Goal: Task Accomplishment & Management: Use online tool/utility

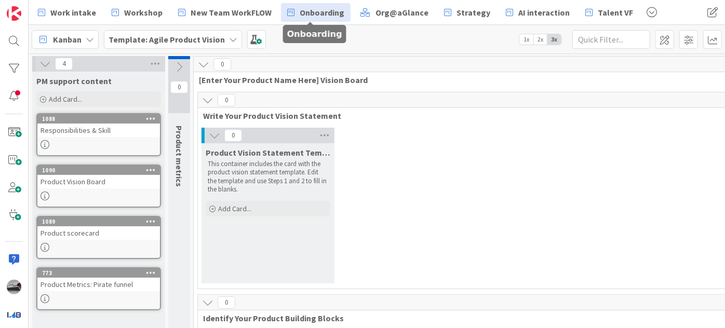
click at [294, 9] on link "Onboarding" at bounding box center [316, 12] width 70 height 19
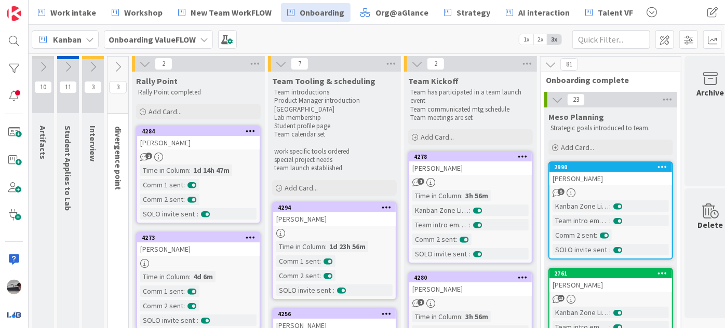
click at [146, 69] on icon at bounding box center [144, 63] width 11 height 11
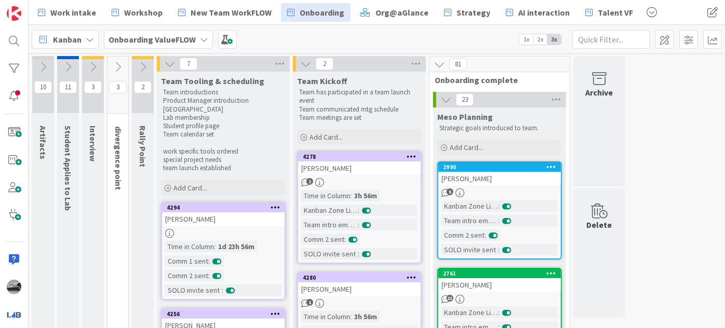
click at [175, 60] on button at bounding box center [169, 63] width 13 height 13
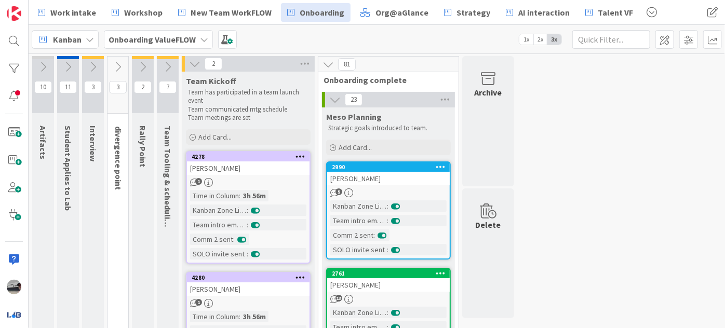
click at [169, 64] on icon at bounding box center [167, 66] width 11 height 11
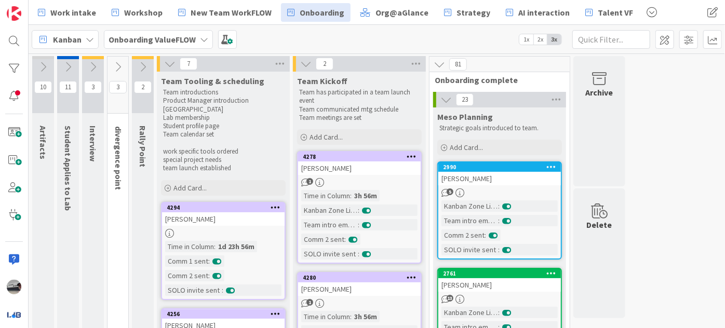
click at [149, 65] on button at bounding box center [143, 67] width 22 height 16
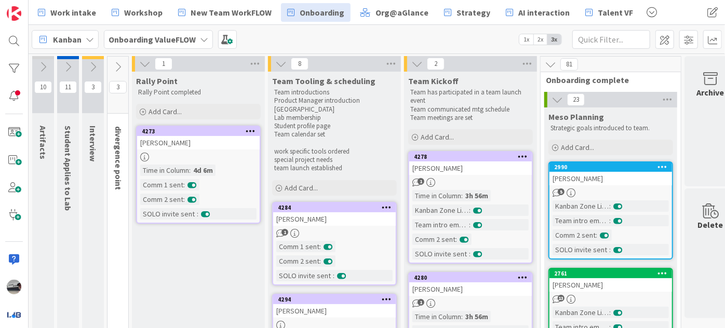
click at [118, 61] on icon at bounding box center [117, 66] width 11 height 11
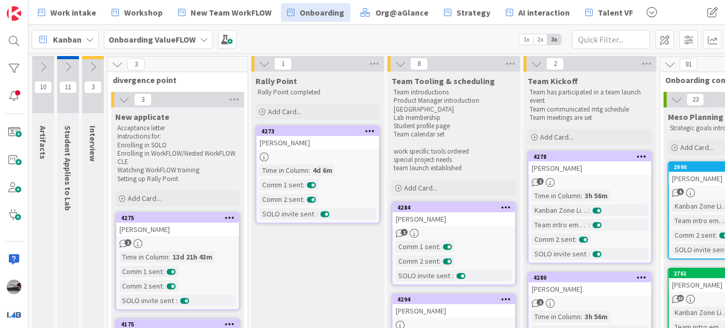
click at [92, 67] on icon at bounding box center [92, 66] width 11 height 11
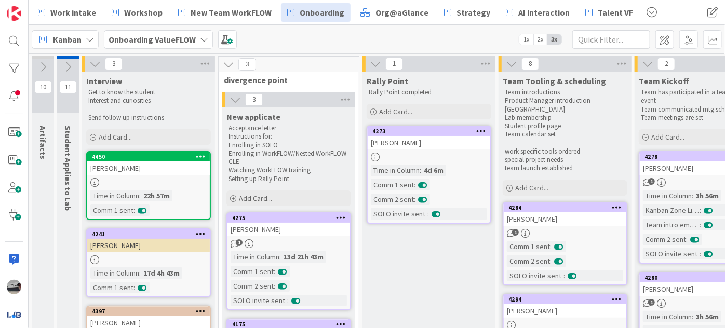
click at [63, 63] on icon at bounding box center [67, 66] width 11 height 11
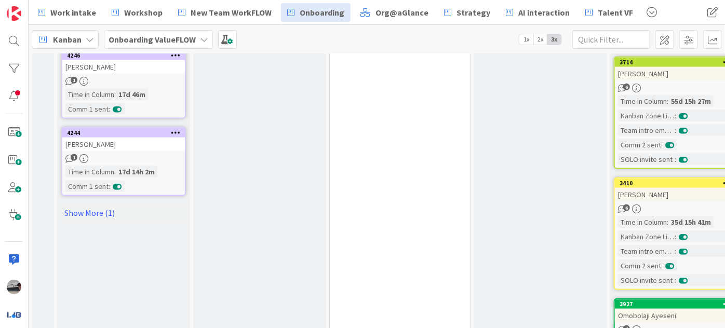
scroll to position [708, 0]
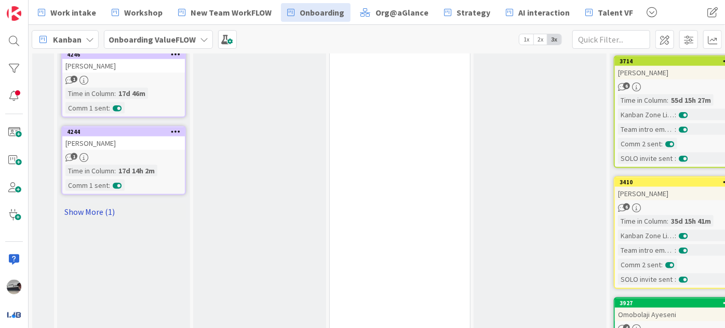
click at [102, 203] on link "Show More (1)" at bounding box center [123, 211] width 125 height 17
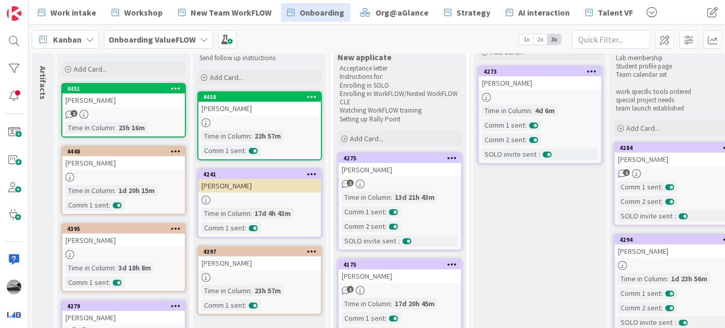
scroll to position [0, 0]
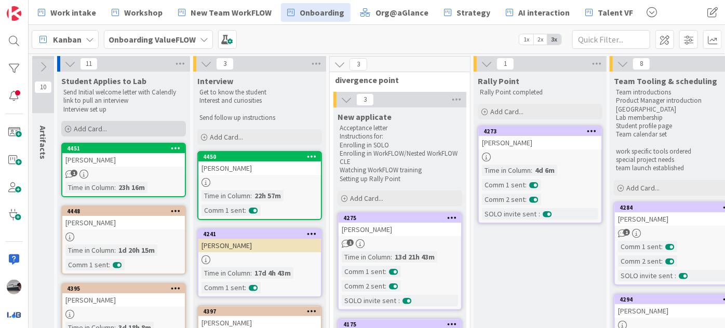
click at [114, 126] on div "Add Card..." at bounding box center [123, 129] width 125 height 16
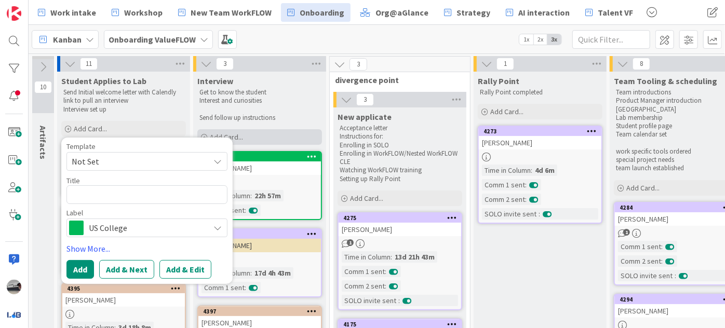
click at [262, 132] on div "Add Card..." at bounding box center [259, 137] width 125 height 16
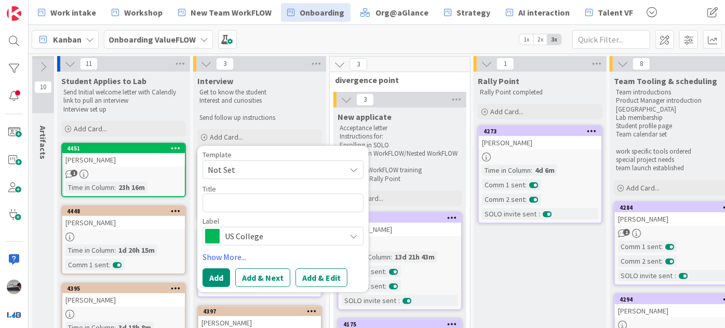
click at [256, 233] on span "US College" at bounding box center [282, 236] width 115 height 15
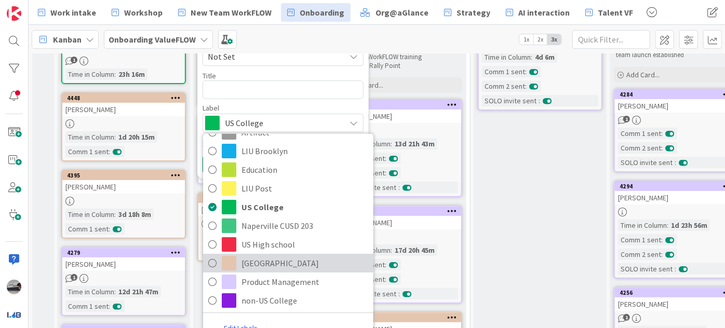
scroll to position [141, 0]
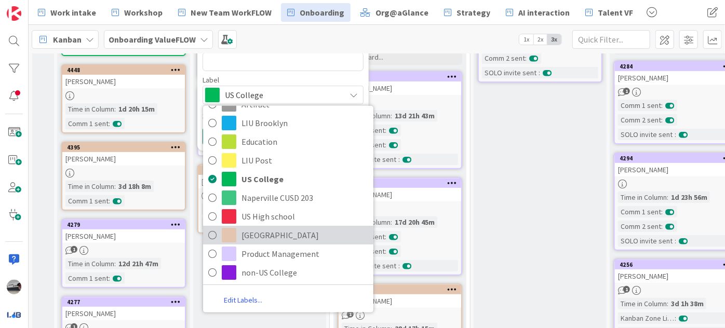
click at [277, 230] on span "[GEOGRAPHIC_DATA]" at bounding box center [304, 235] width 127 height 16
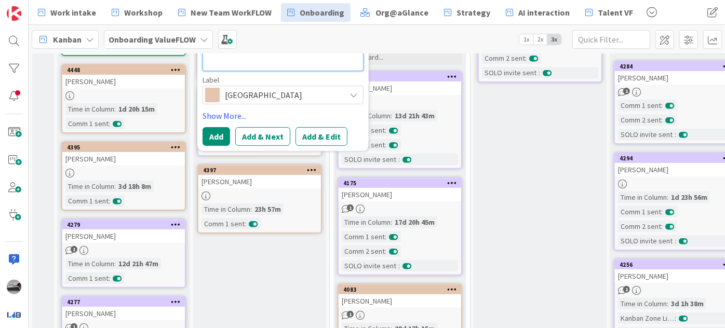
click at [229, 64] on textarea at bounding box center [282, 61] width 161 height 19
paste textarea "[PERSON_NAME] [EMAIL_ADDRESS][DOMAIN_NAME] Finance,Product development,IT/Techn…"
type textarea "x"
type textarea "[PERSON_NAME] [EMAIL_ADDRESS][DOMAIN_NAME] Finance,Product development,IT/Techn…"
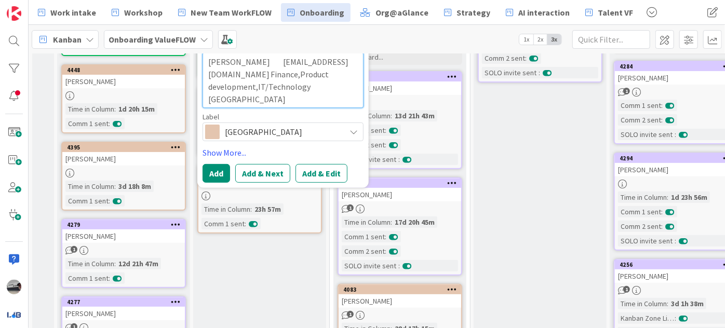
drag, startPoint x: 246, startPoint y: 101, endPoint x: 244, endPoint y: 61, distance: 40.5
click at [244, 61] on textarea "[PERSON_NAME] [EMAIL_ADDRESS][DOMAIN_NAME] Finance,Product development,IT/Techn…" at bounding box center [282, 80] width 161 height 56
type textarea "x"
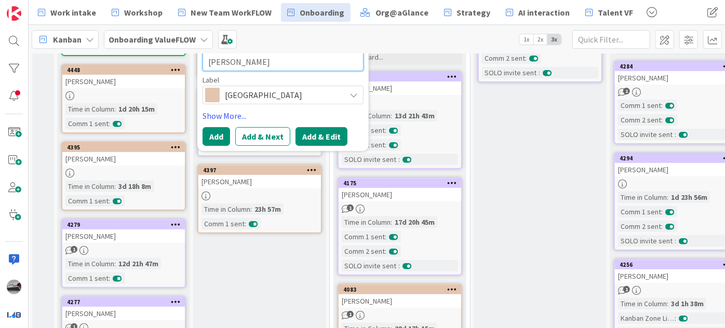
type textarea "[PERSON_NAME]"
click at [317, 136] on button "Add & Edit" at bounding box center [321, 136] width 52 height 19
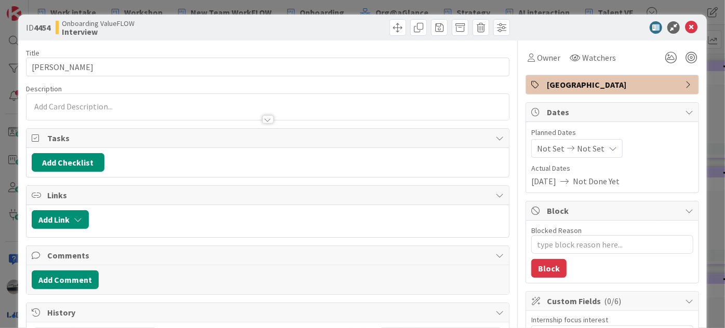
click at [111, 107] on p at bounding box center [268, 107] width 472 height 12
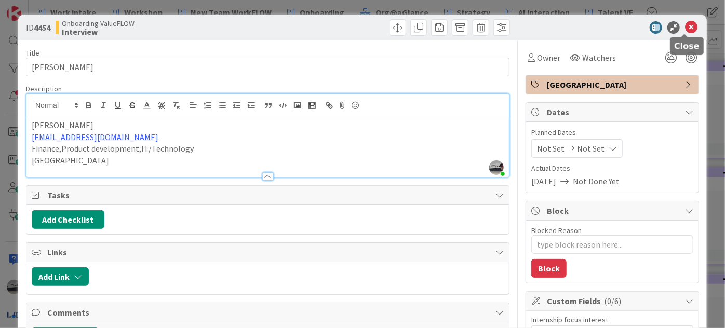
click at [685, 24] on icon at bounding box center [691, 27] width 12 height 12
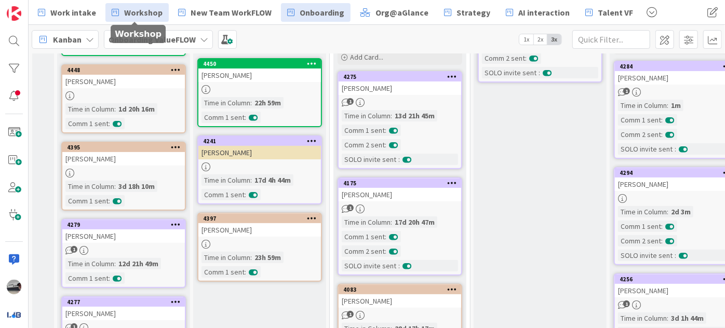
click at [131, 12] on span "Workshop" at bounding box center [143, 12] width 38 height 12
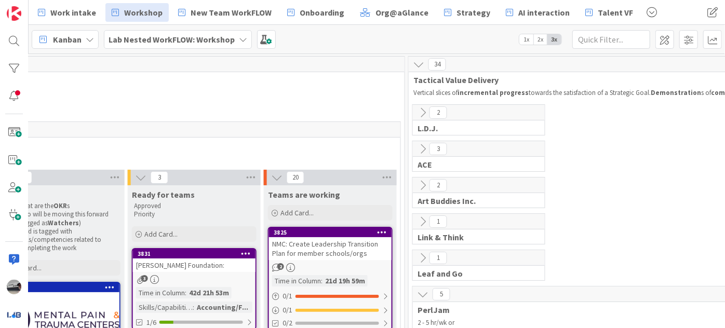
scroll to position [0, 618]
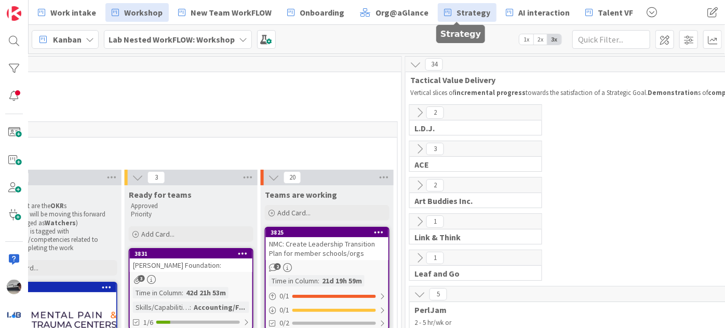
click at [476, 12] on span "Strategy" at bounding box center [473, 12] width 34 height 12
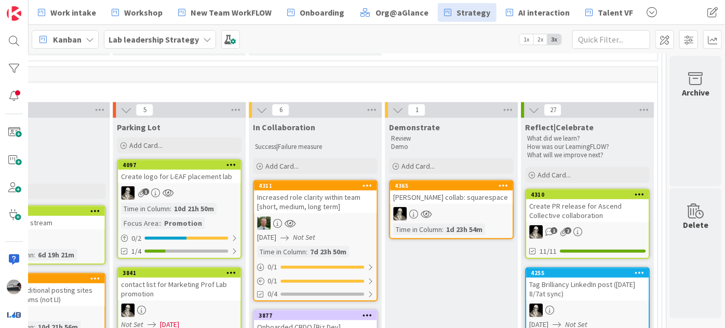
scroll to position [377, 1217]
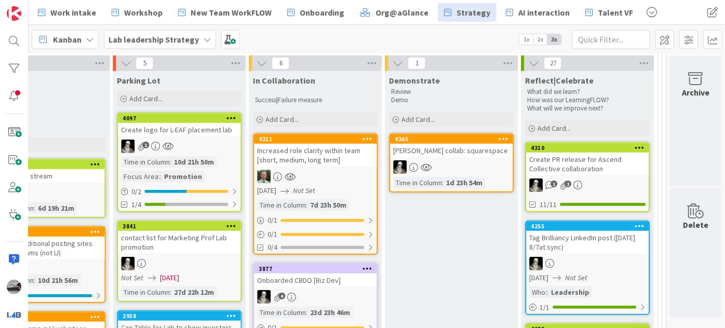
click at [448, 152] on div "[PERSON_NAME] collab: squarespace" at bounding box center [451, 150] width 123 height 13
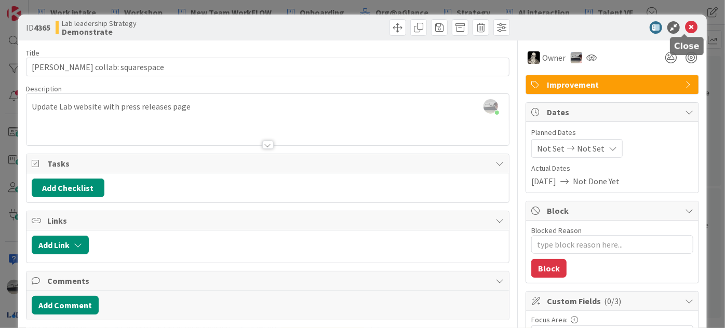
click at [685, 29] on icon at bounding box center [691, 27] width 12 height 12
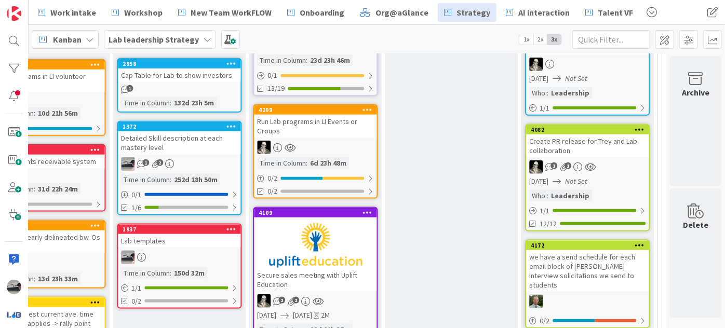
scroll to position [629, 1216]
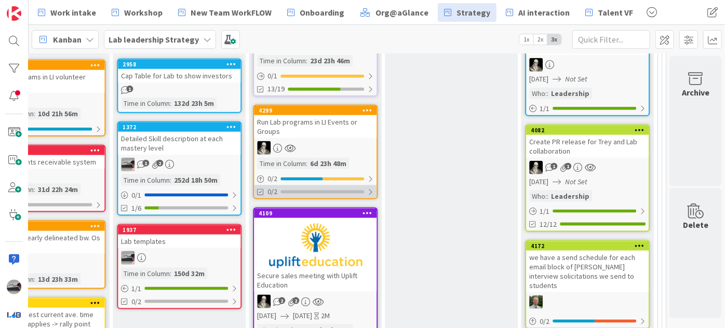
click at [367, 188] on div at bounding box center [370, 192] width 6 height 8
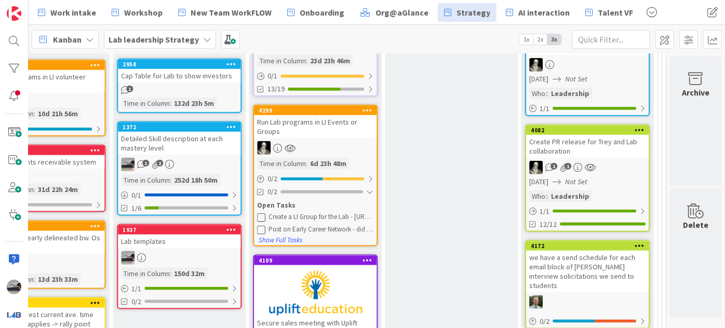
click at [304, 125] on div "Run Lab programs in LI Events or Groups" at bounding box center [315, 126] width 123 height 23
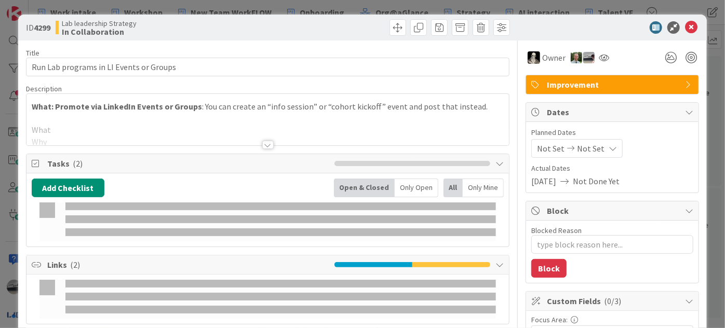
type textarea "x"
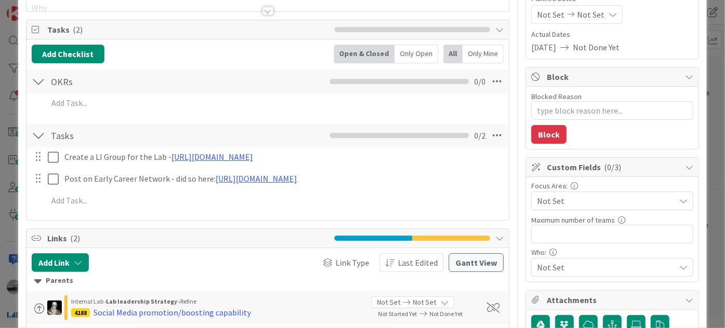
scroll to position [188, 0]
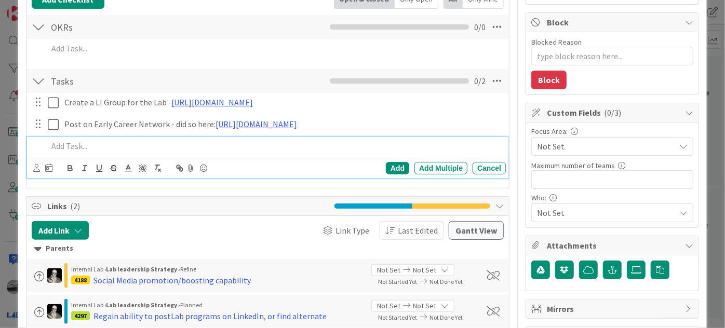
click at [61, 152] on p at bounding box center [275, 146] width 454 height 12
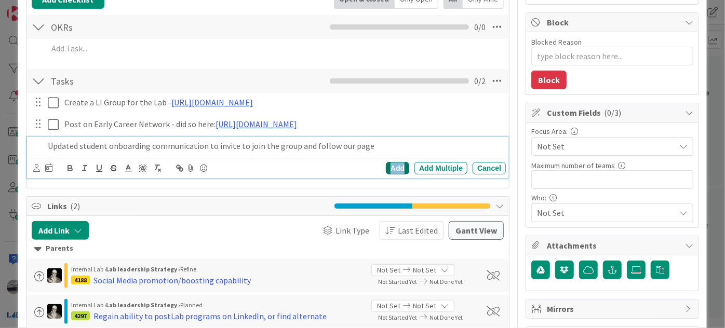
click at [397, 174] on div "Add" at bounding box center [397, 168] width 23 height 12
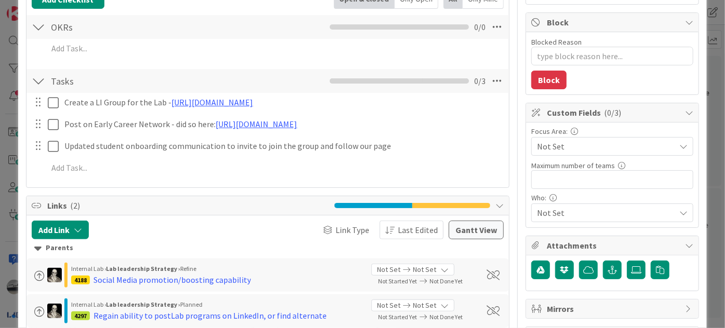
scroll to position [0, 0]
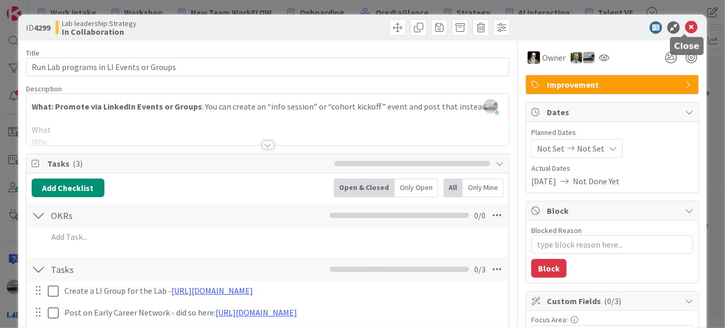
click at [688, 28] on icon at bounding box center [691, 27] width 12 height 12
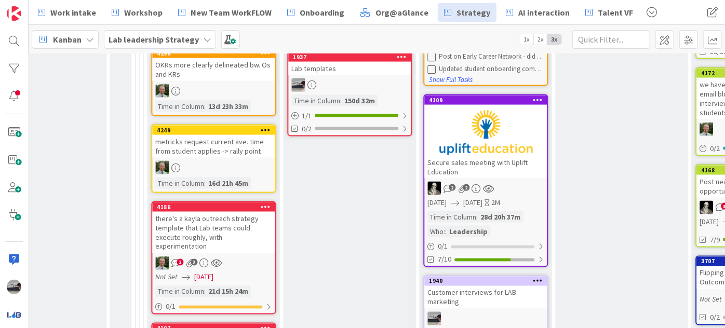
scroll to position [818, 1041]
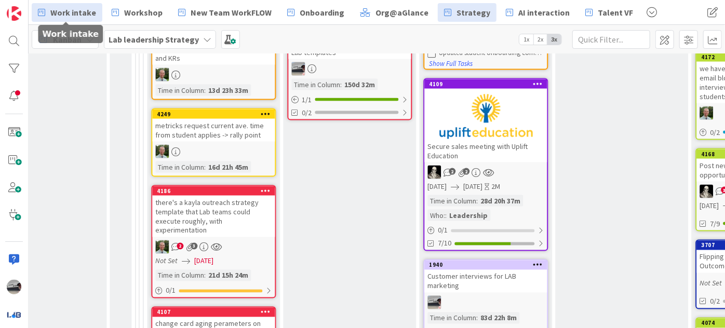
click at [88, 8] on span "Work intake" at bounding box center [73, 12] width 46 height 12
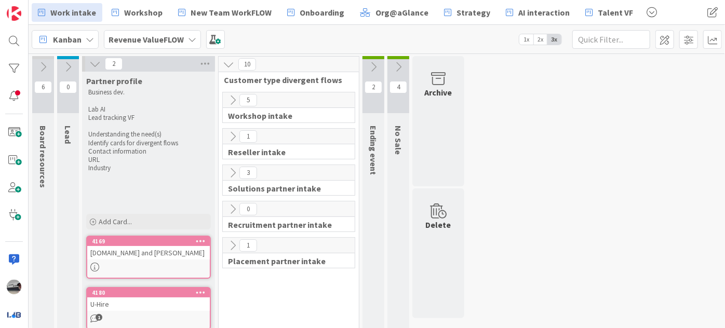
click at [232, 174] on icon at bounding box center [232, 172] width 11 height 11
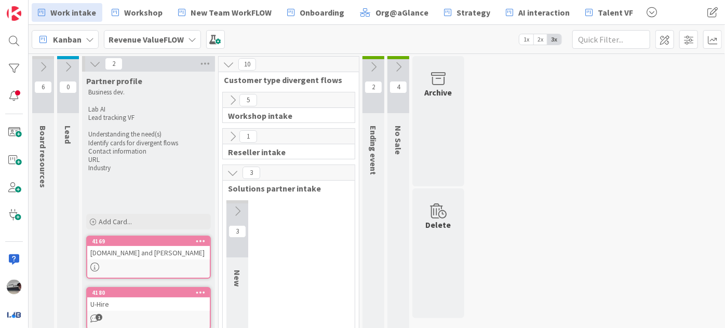
click at [233, 211] on icon at bounding box center [237, 211] width 11 height 11
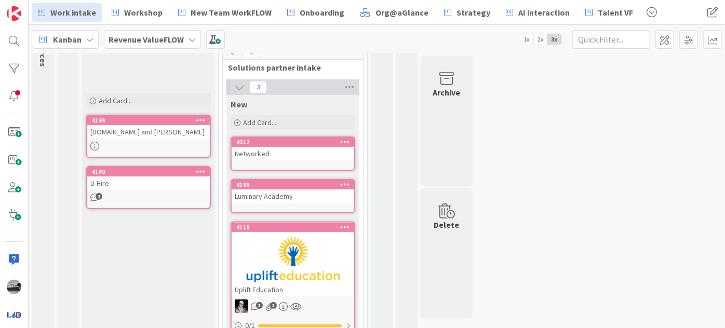
scroll to position [141, 0]
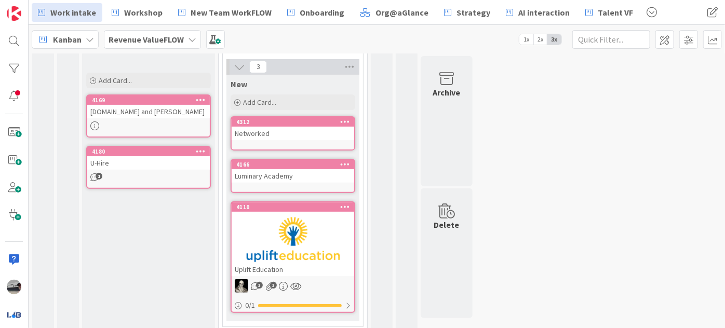
click at [281, 175] on div "Luminary Academy" at bounding box center [293, 175] width 123 height 13
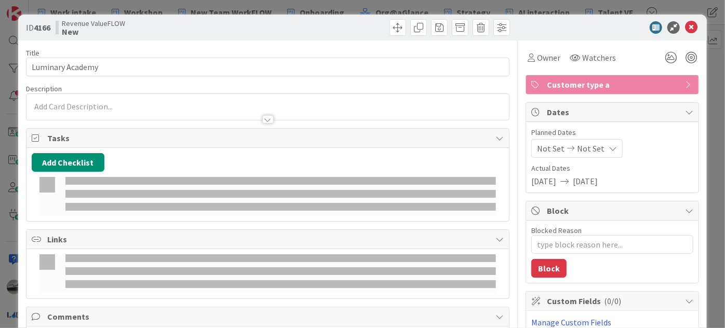
type textarea "x"
